Goal: Share content

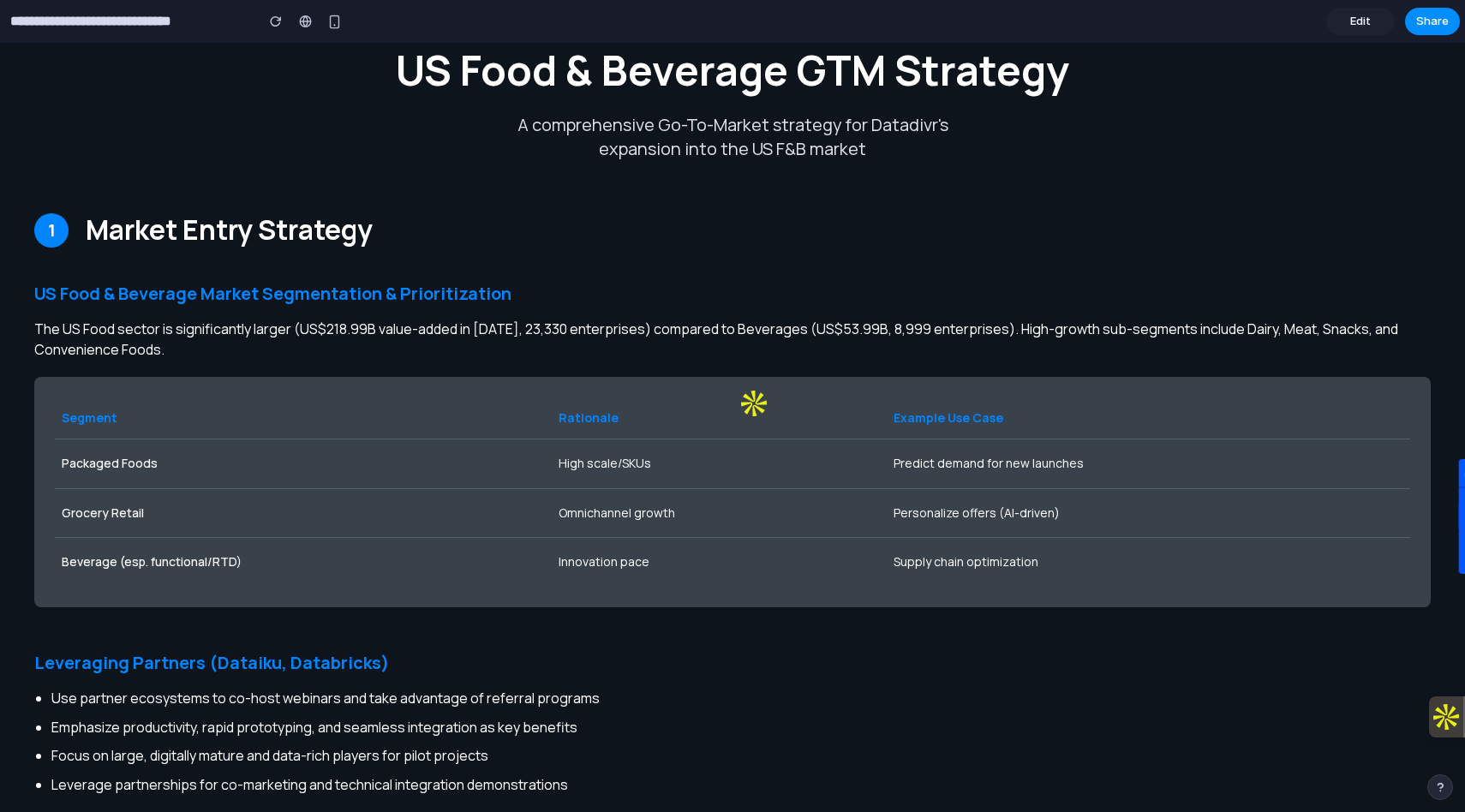
scroll to position [2870, 0]
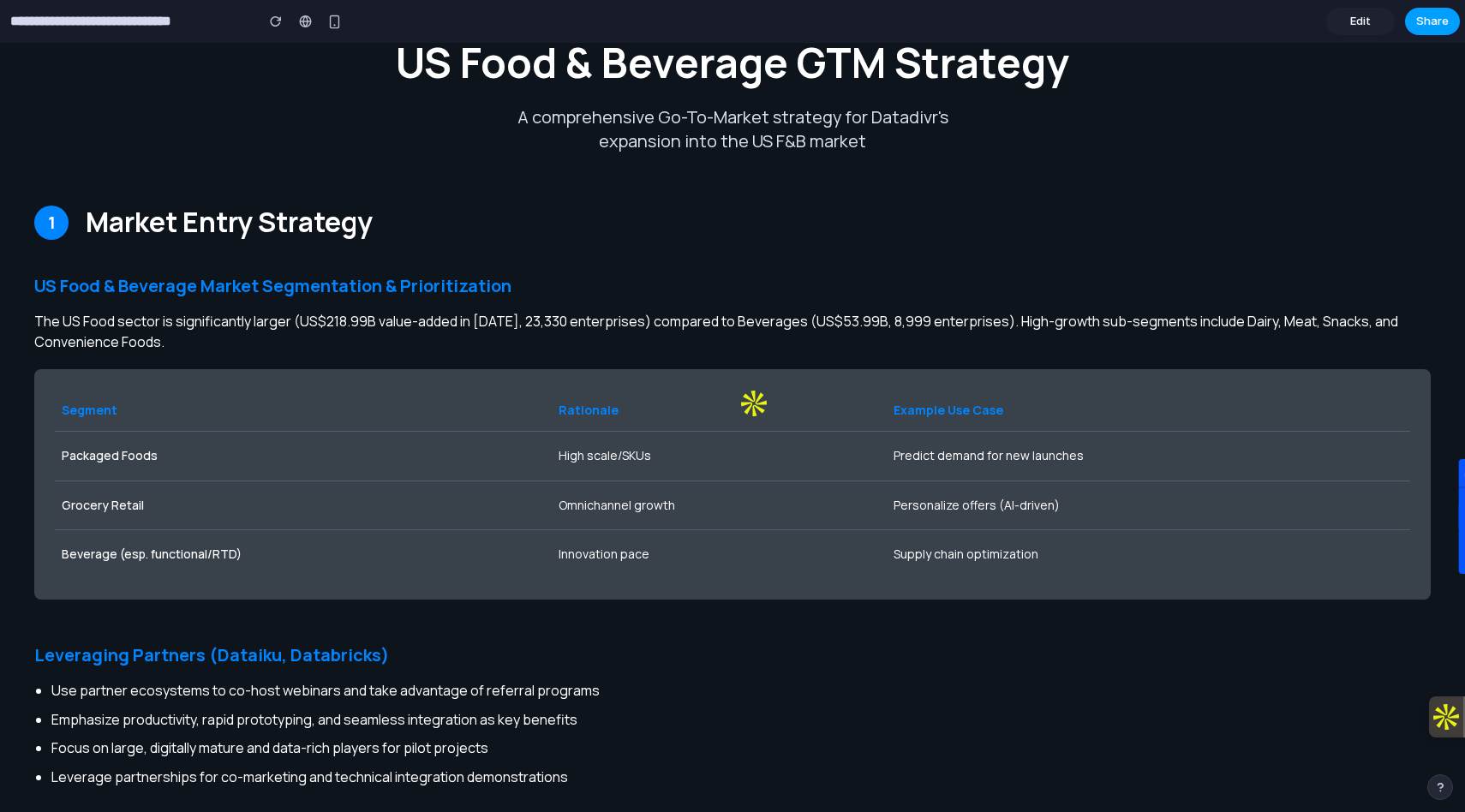
click at [1414, 17] on button "Share" at bounding box center [1434, 21] width 55 height 28
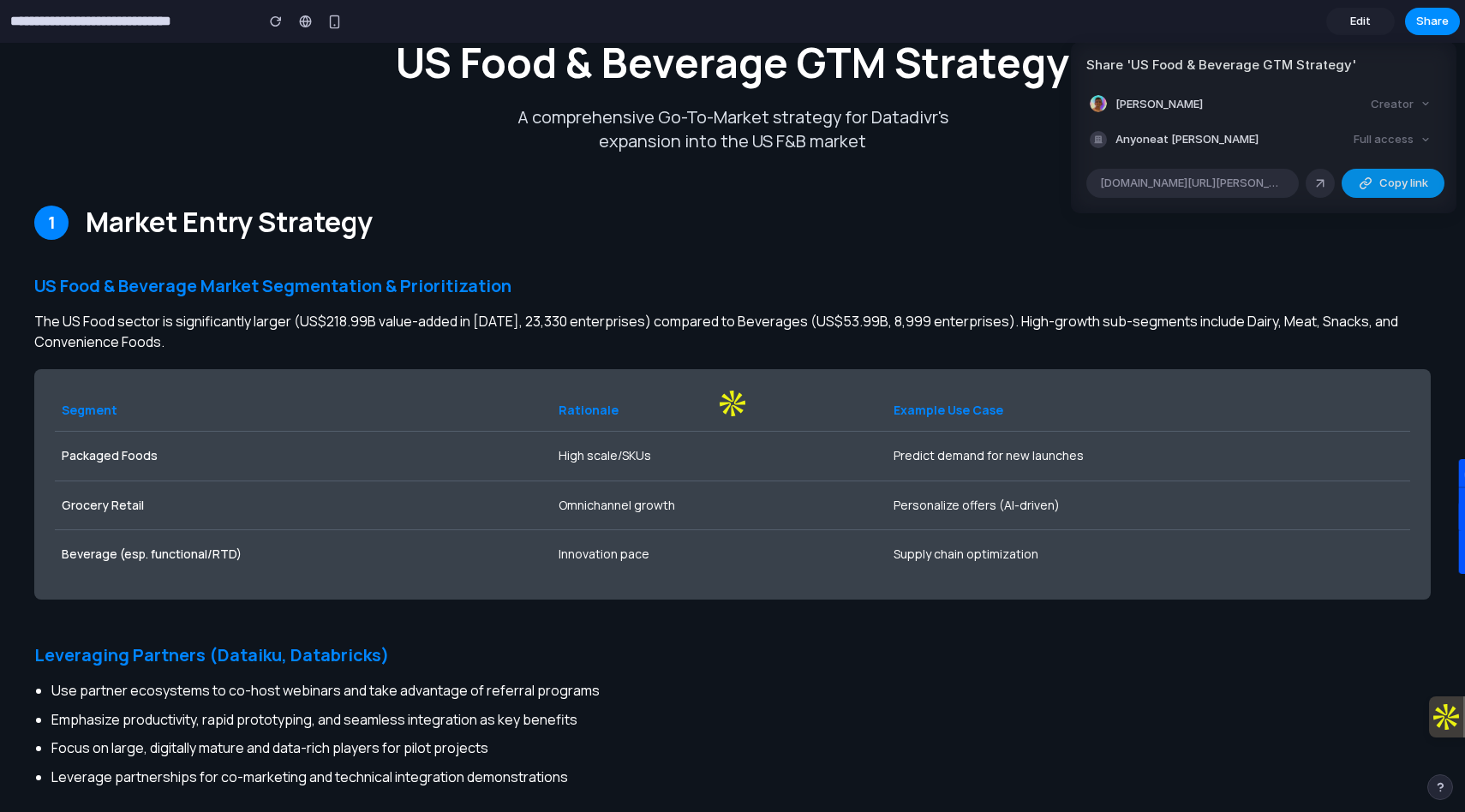
click at [1413, 183] on span "Copy link" at bounding box center [1404, 183] width 49 height 17
click at [1368, 195] on button "Copy link" at bounding box center [1394, 183] width 103 height 30
